Goal: Navigation & Orientation: Find specific page/section

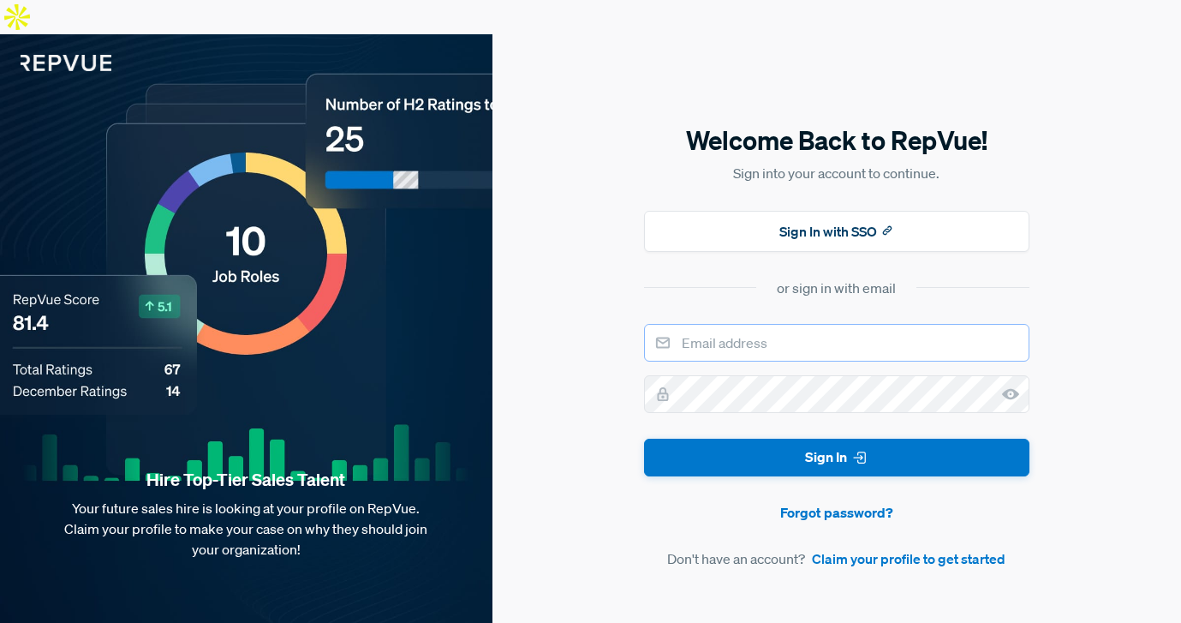
click at [717, 324] on input "email" at bounding box center [837, 343] width 386 height 38
type input "amber+sproutsocial@repvue.com"
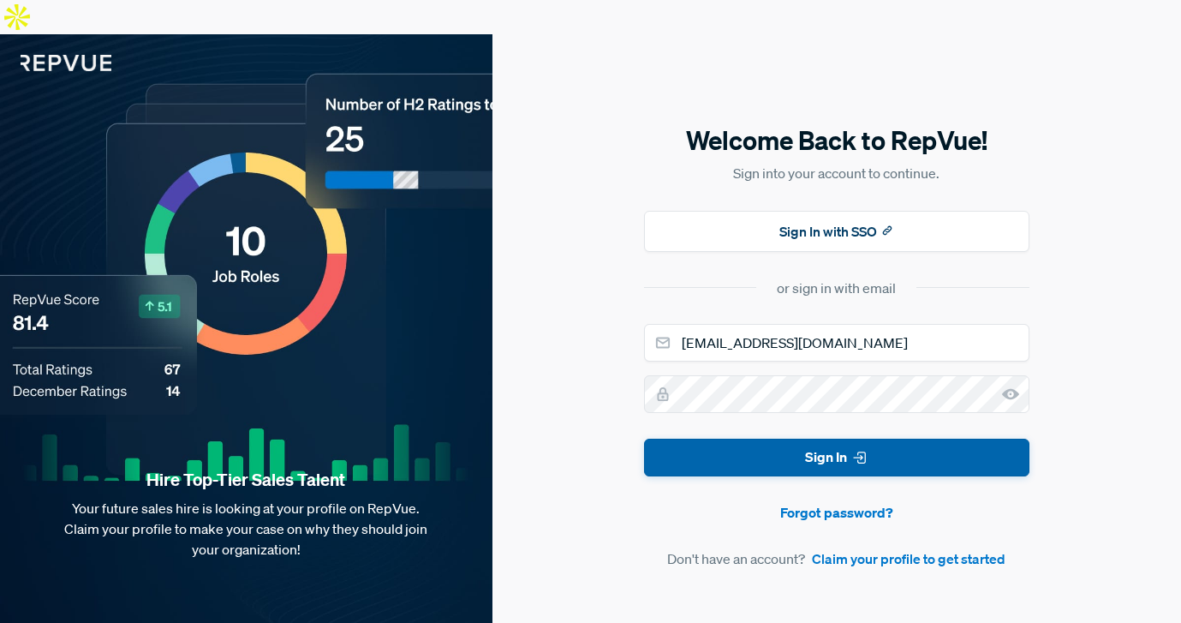
click at [830, 439] on button "Sign In" at bounding box center [837, 458] width 386 height 39
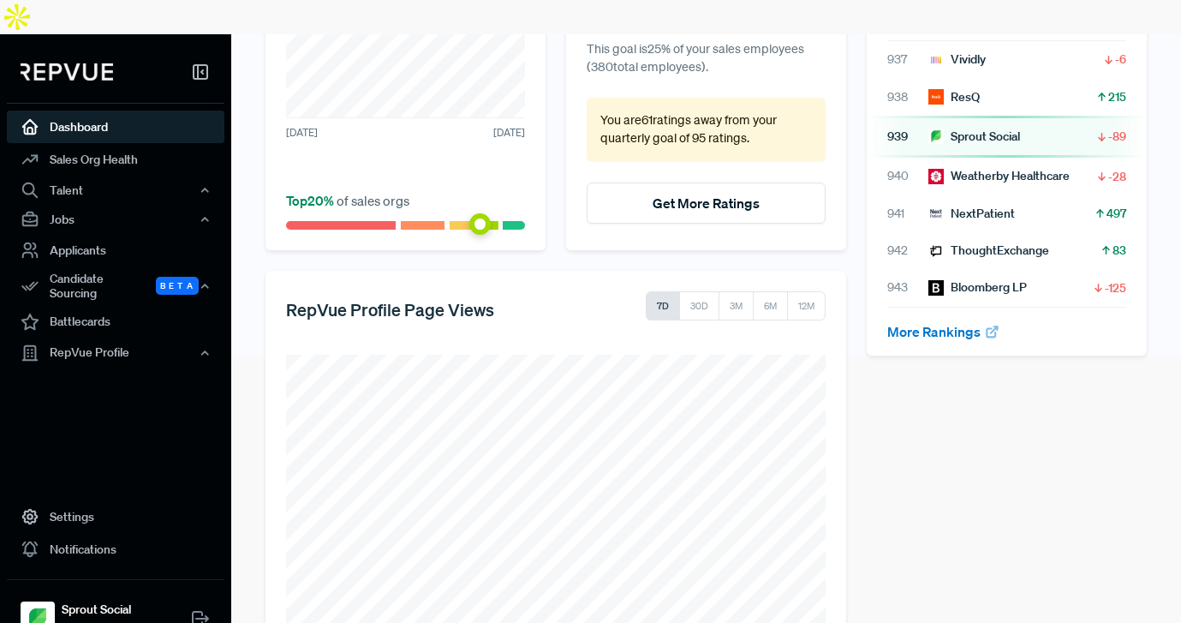
scroll to position [315, 0]
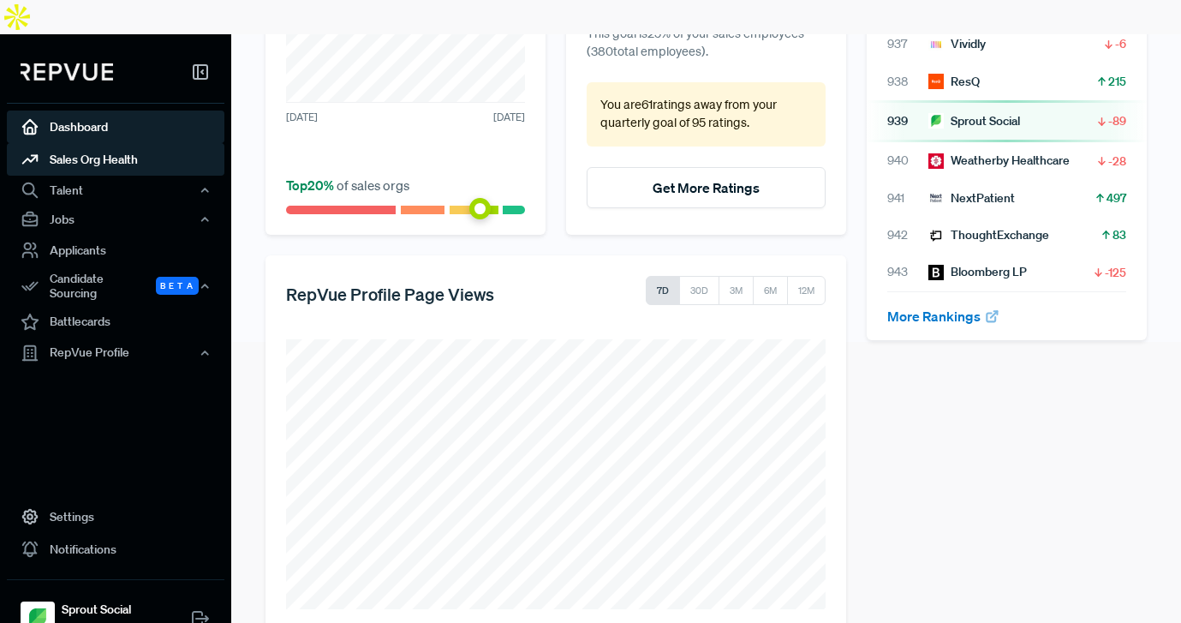
click at [92, 143] on link "Sales Org Health" at bounding box center [116, 159] width 218 height 33
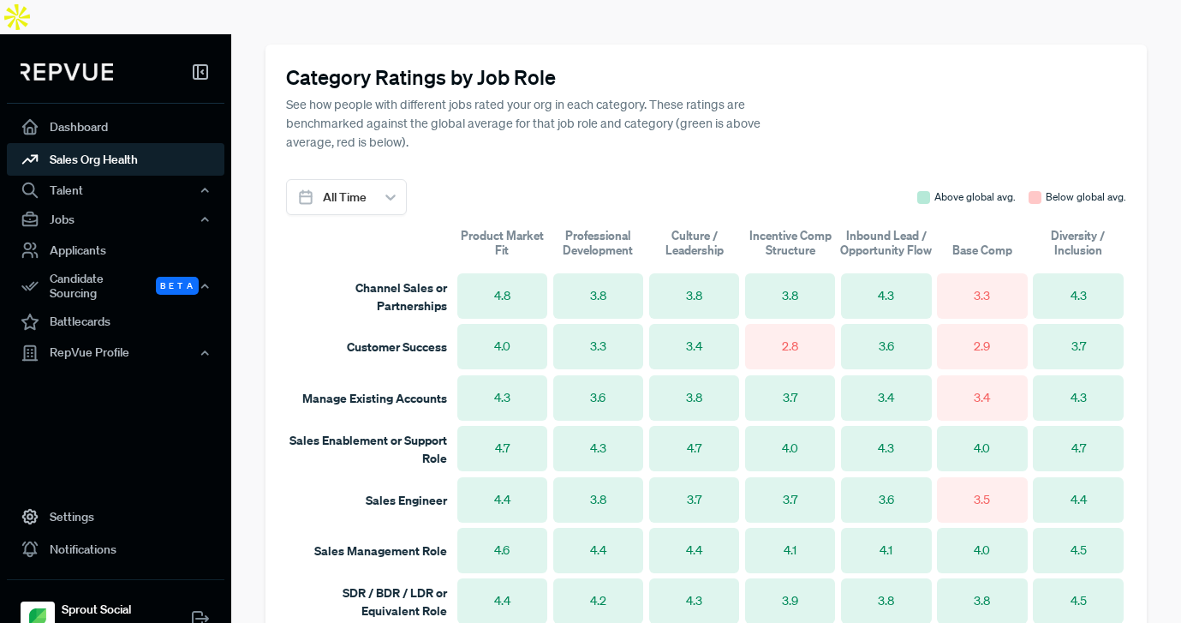
scroll to position [1052, 0]
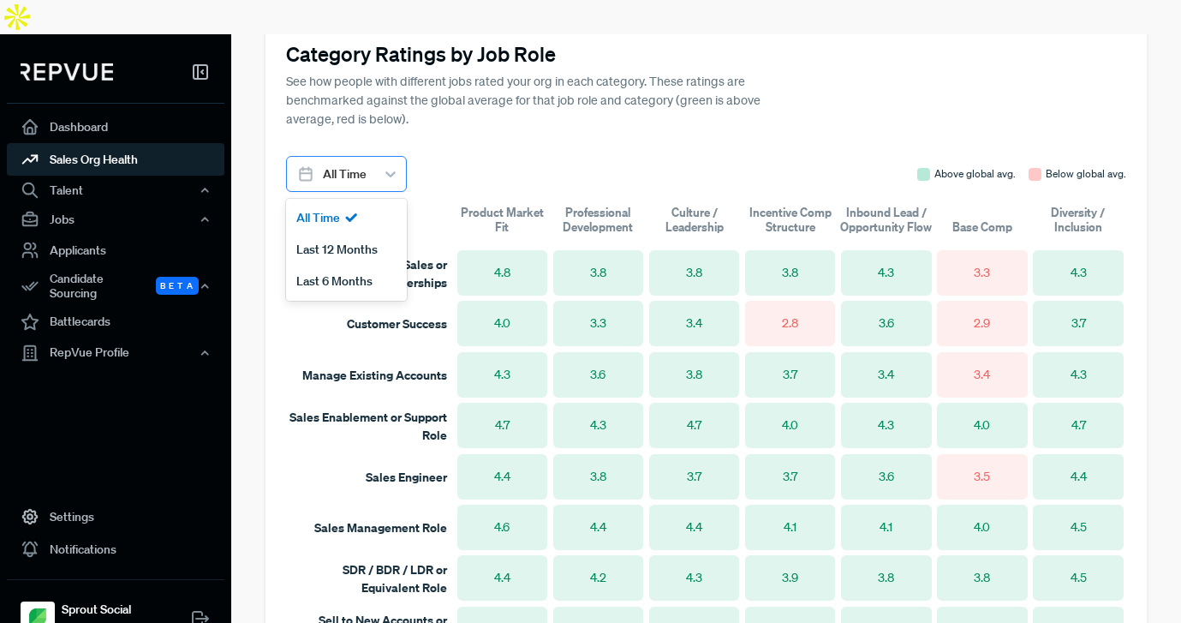
click at [320, 160] on div "All Time" at bounding box center [344, 174] width 61 height 28
click at [332, 266] on div "Last 6 Months" at bounding box center [346, 282] width 121 height 32
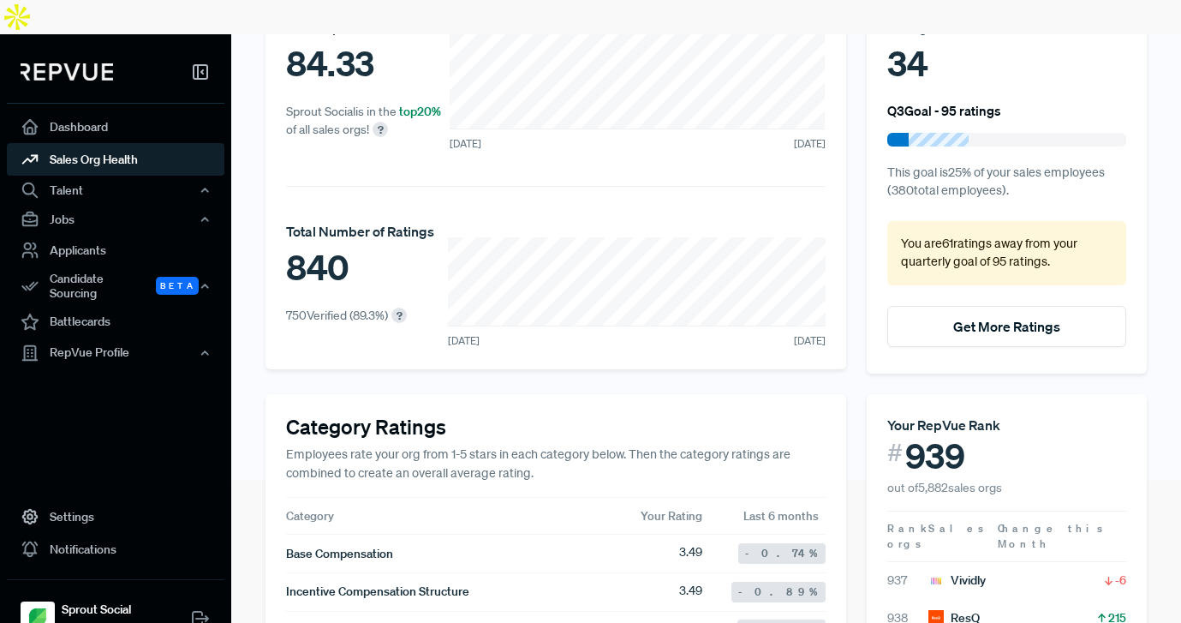
scroll to position [0, 0]
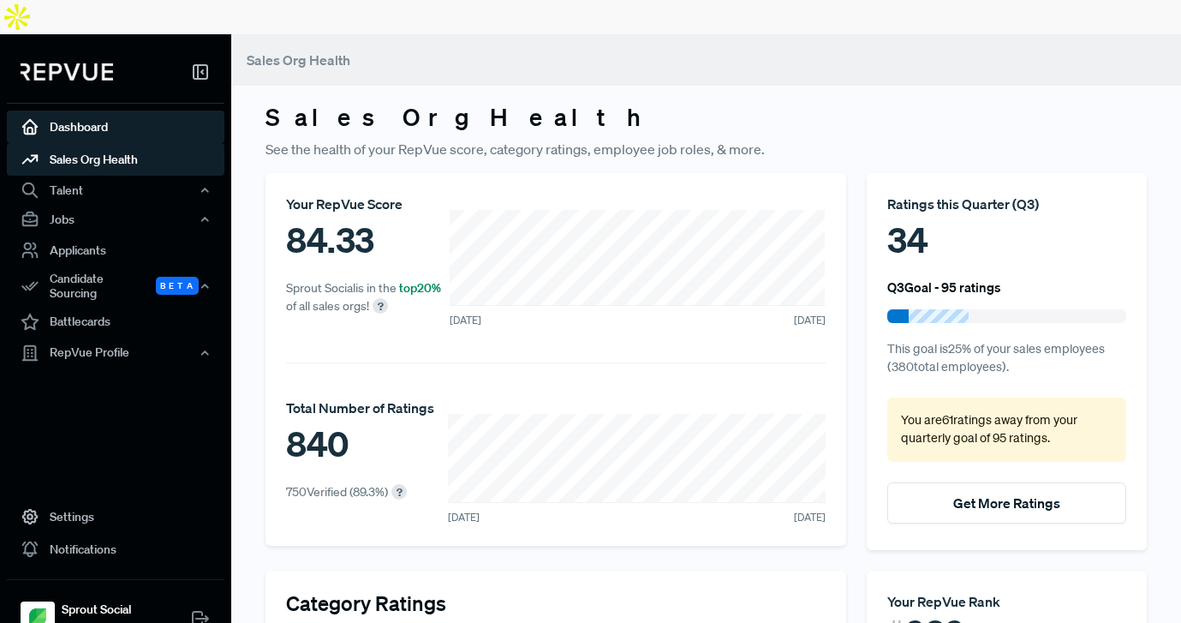
click at [93, 111] on link "Dashboard" at bounding box center [116, 127] width 218 height 33
